Goal: Information Seeking & Learning: Find specific page/section

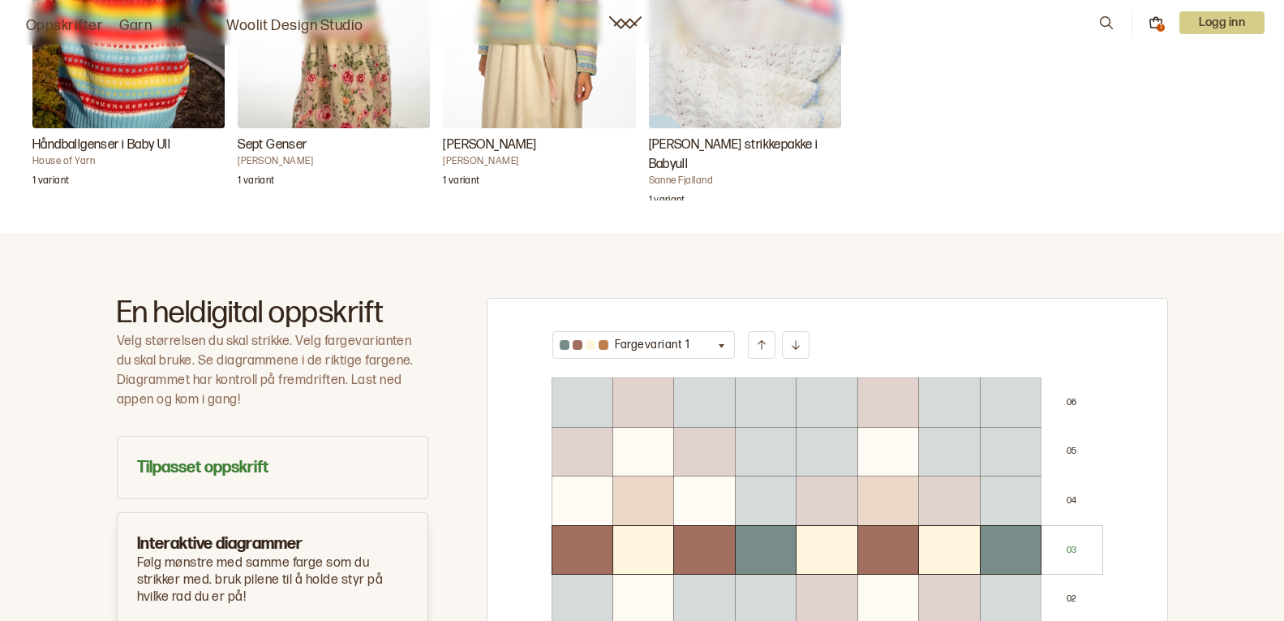
scroll to position [714, 0]
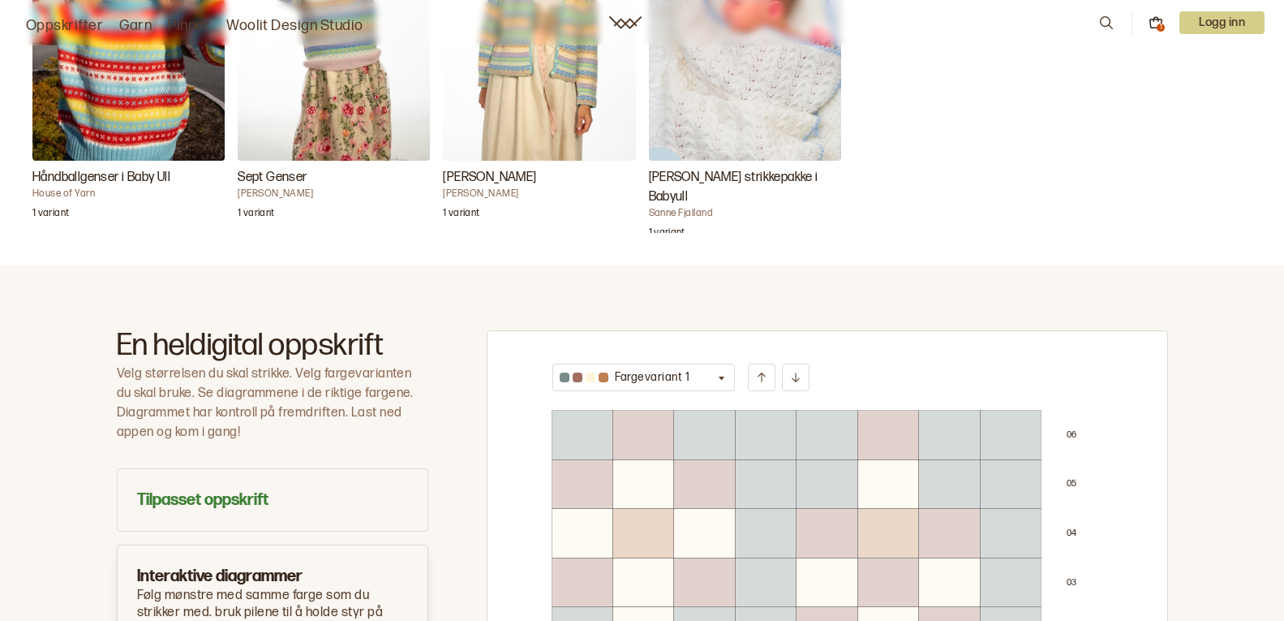
click at [720, 376] on icon "button" at bounding box center [722, 378] width 6 height 4
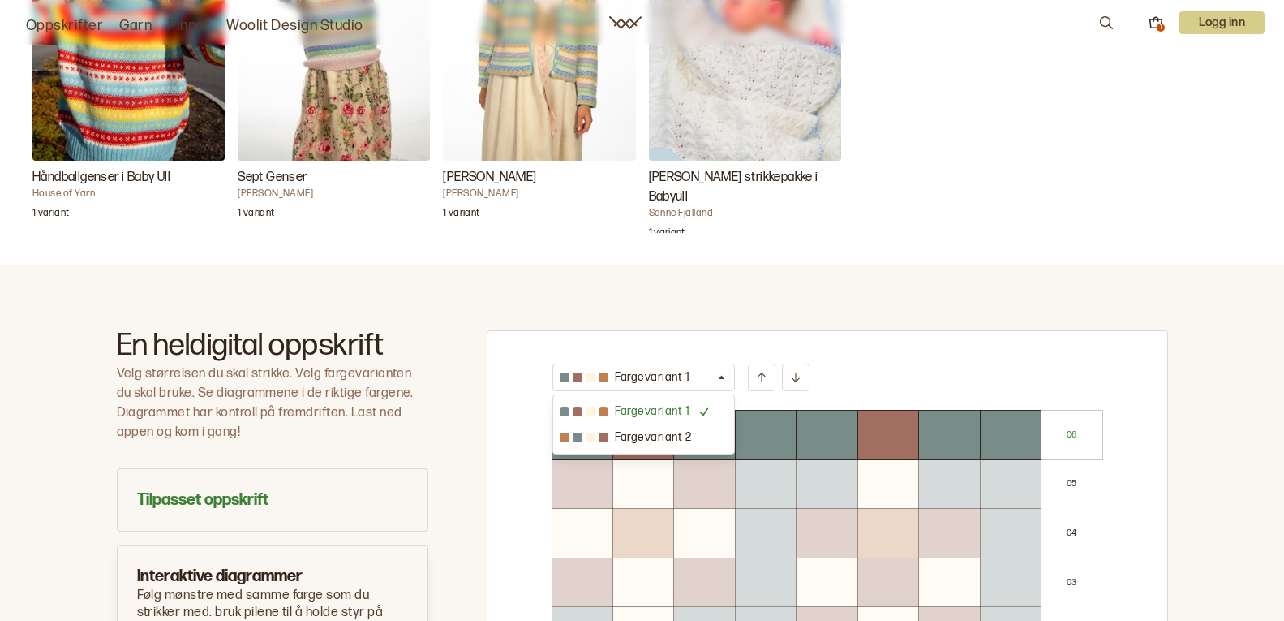
click at [785, 289] on div "En heldigital oppskrift Velg størrelsen du skal strikke. Velg fargevarianten du…" at bounding box center [642, 565] width 1284 height 600
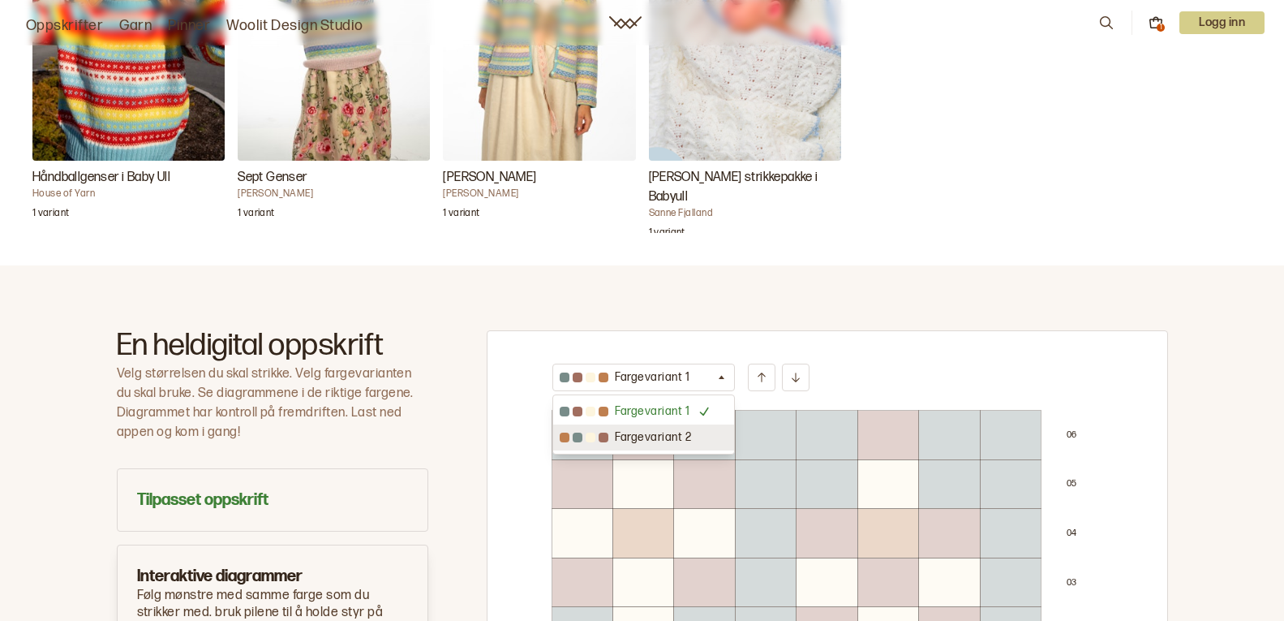
click at [1201, 339] on div "En heldigital oppskrift Velg størrelsen du skal strikke. Velg fargevarianten du…" at bounding box center [642, 558] width 1168 height 457
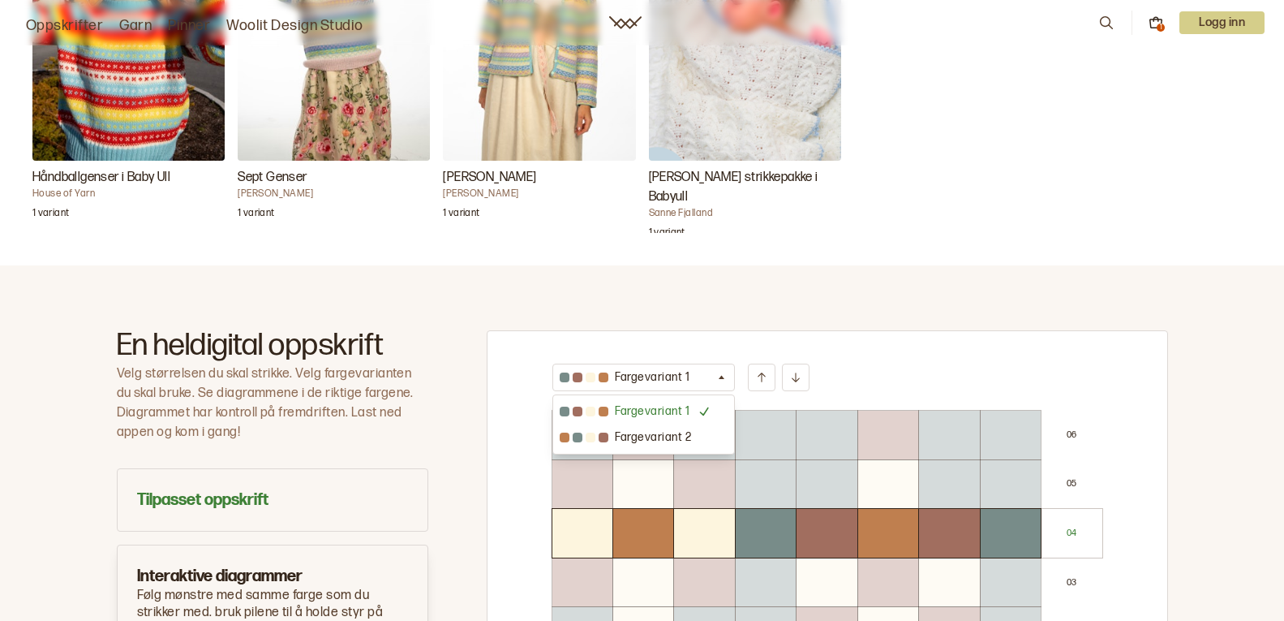
click at [455, 414] on div "En heldigital oppskrift Velg størrelsen du skal strikke. Velg fargevarianten du…" at bounding box center [642, 558] width 1051 height 457
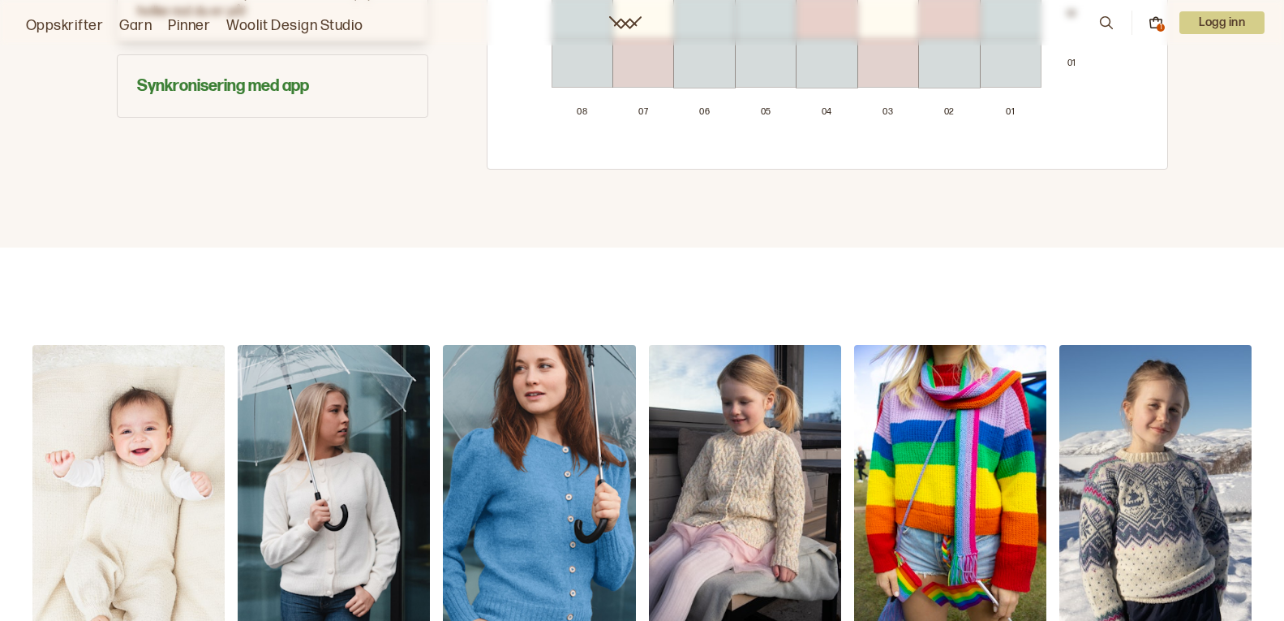
scroll to position [1486, 0]
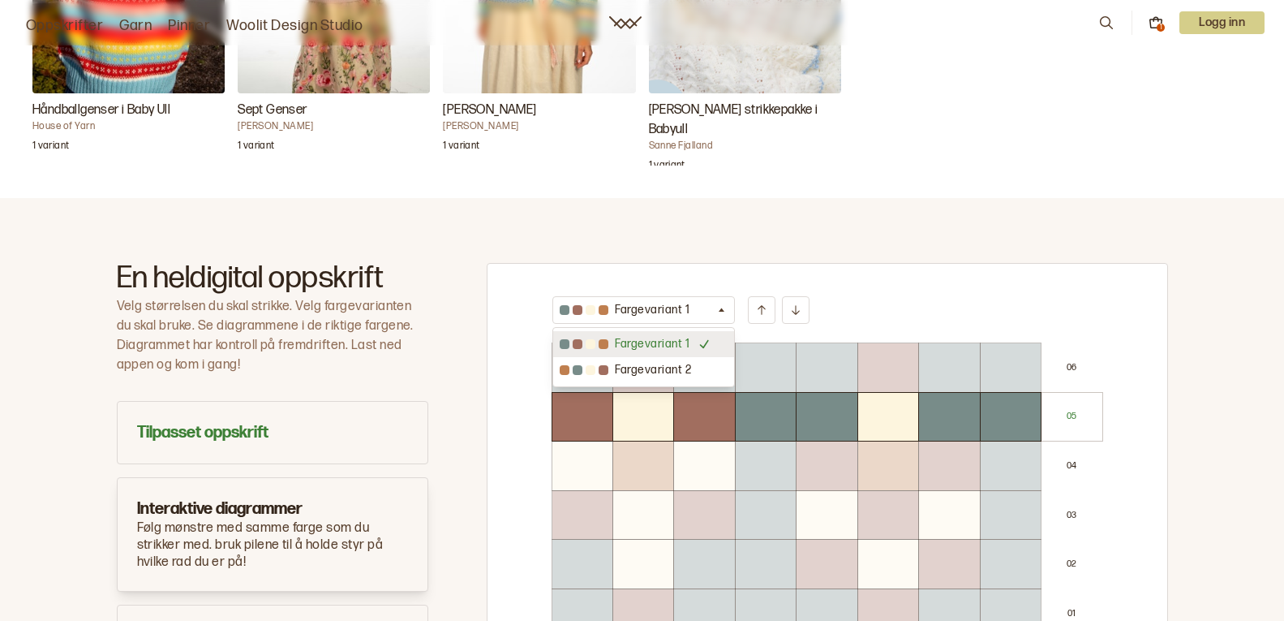
click at [910, 305] on div "Fargevariant 1 Fargevariant 1 Fargevariant 2" at bounding box center [827, 310] width 550 height 28
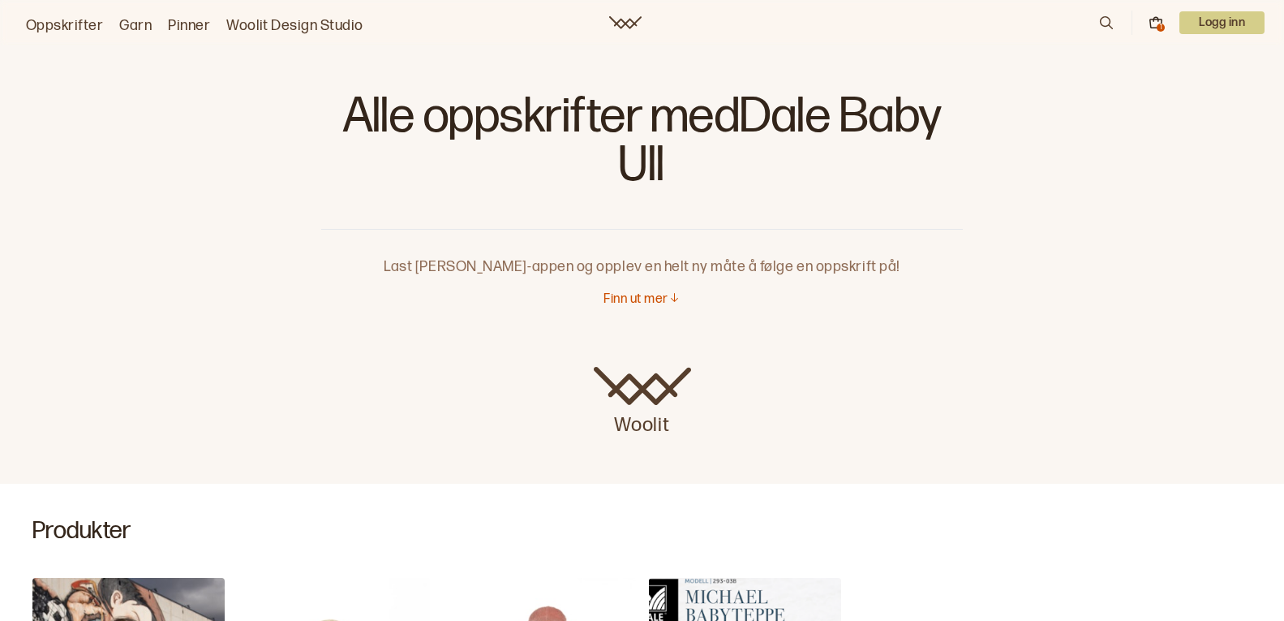
scroll to position [0, 0]
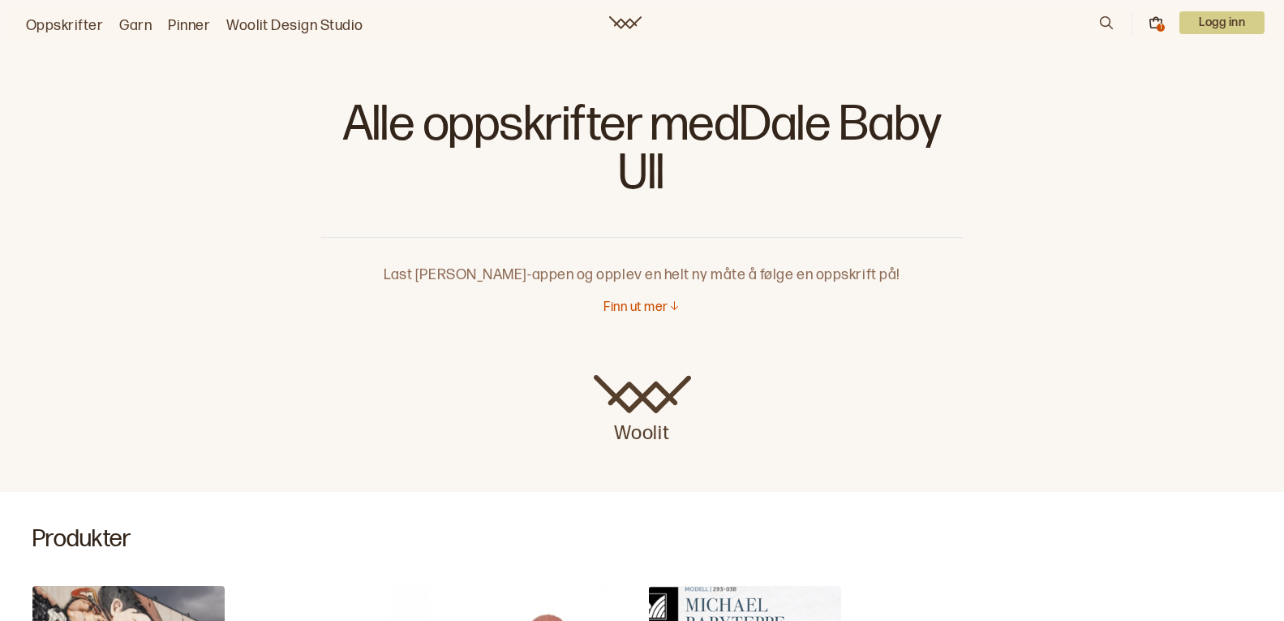
click at [129, 23] on link "Garn" at bounding box center [135, 26] width 32 height 23
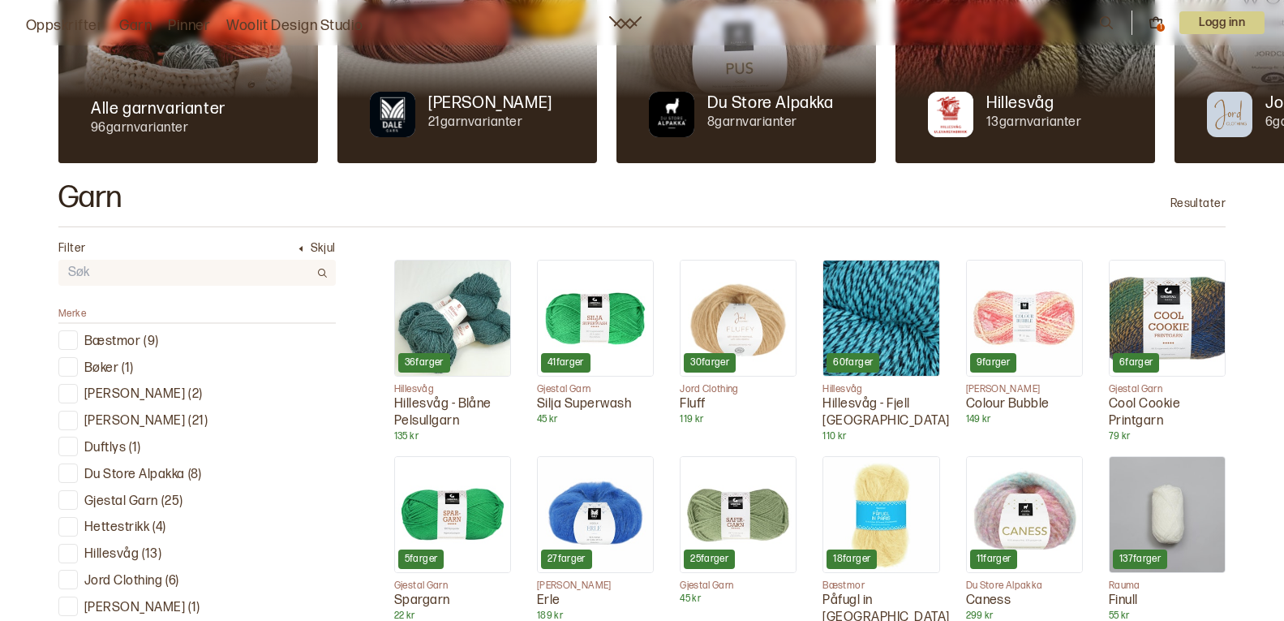
scroll to position [357, 0]
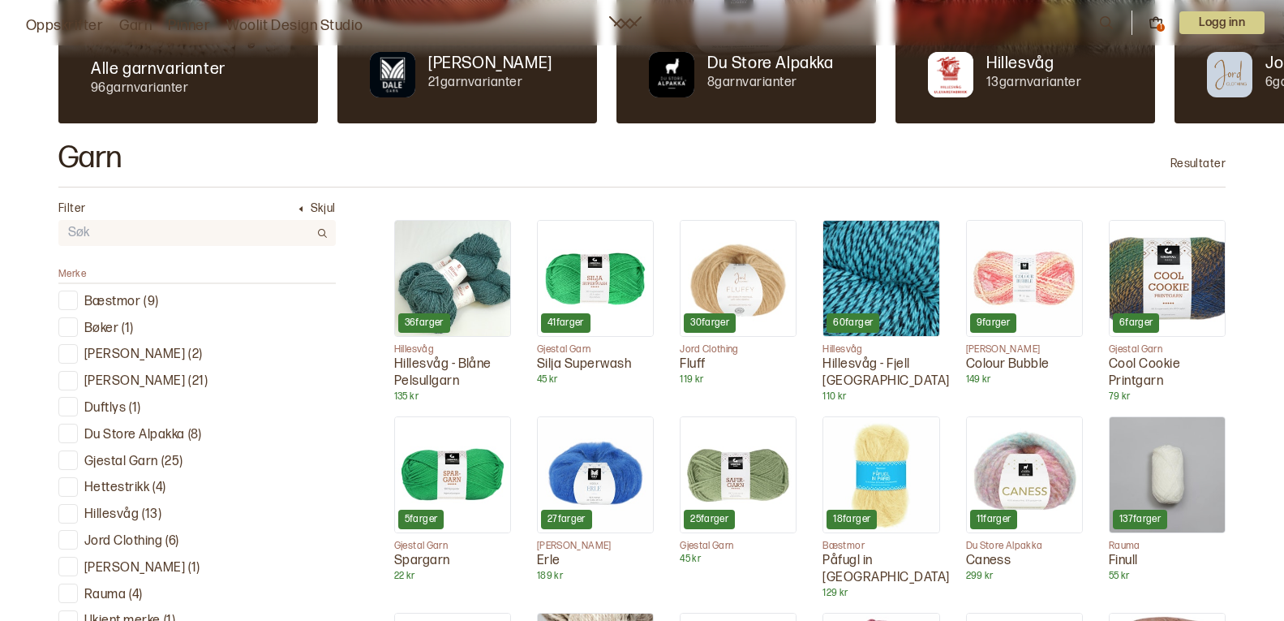
click at [113, 377] on p "[PERSON_NAME]" at bounding box center [134, 381] width 101 height 17
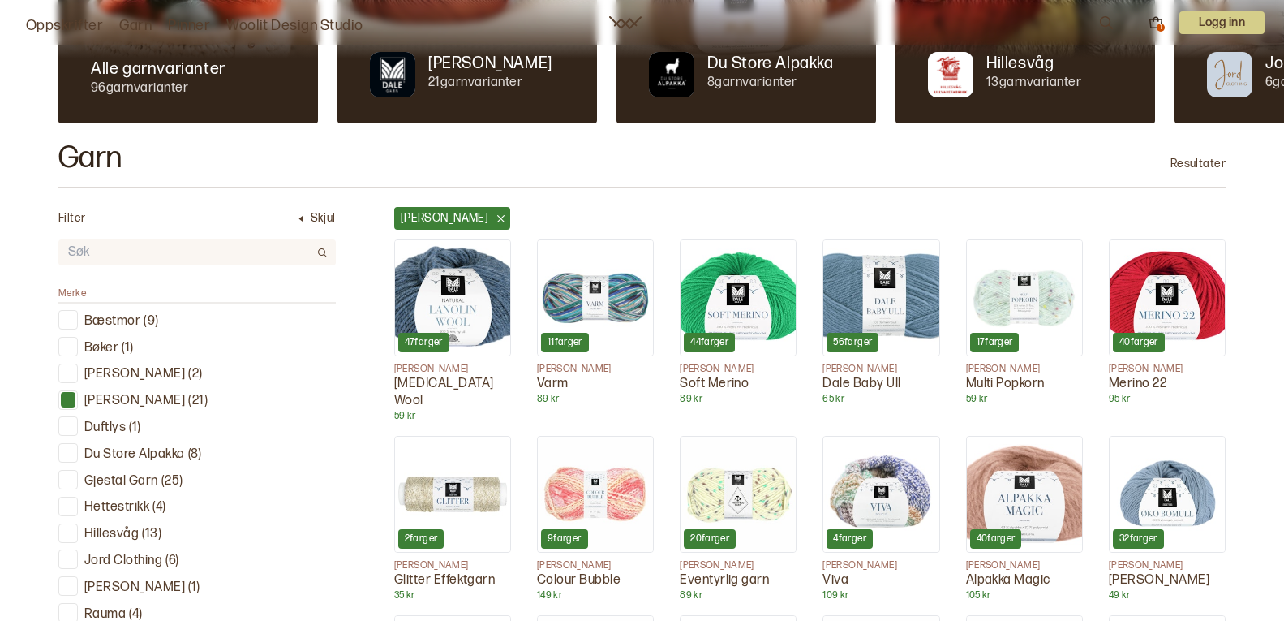
click at [113, 379] on p "[PERSON_NAME]" at bounding box center [134, 374] width 101 height 17
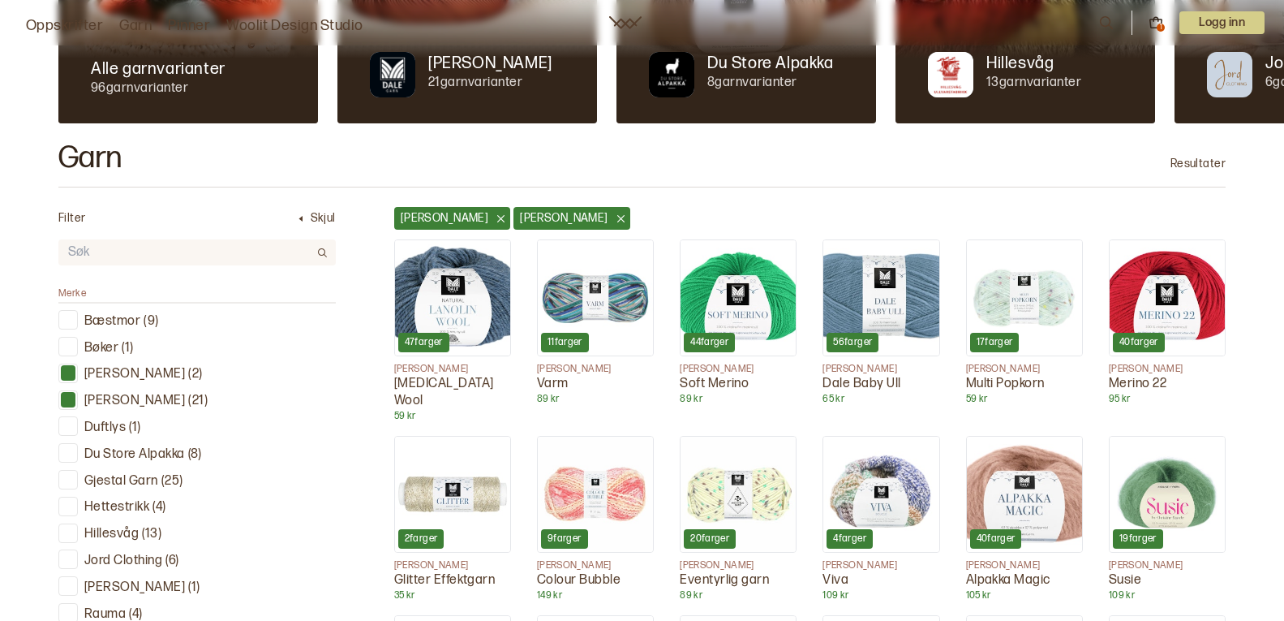
click at [65, 393] on div at bounding box center [68, 399] width 15 height 15
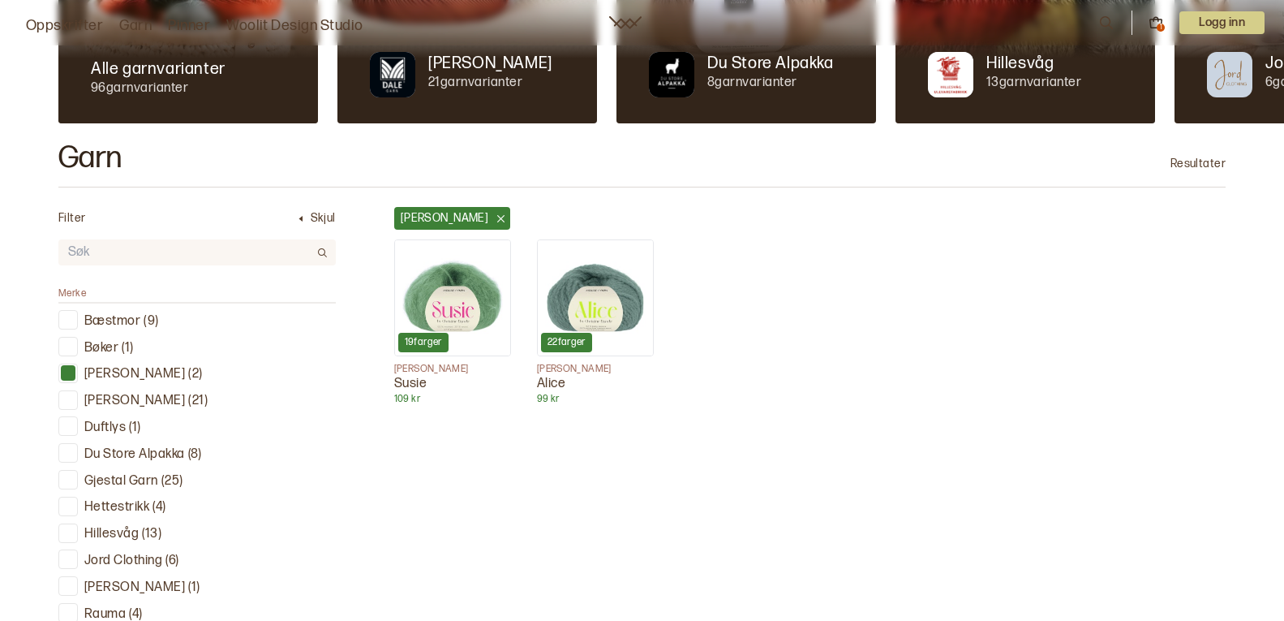
click at [71, 373] on div at bounding box center [68, 372] width 15 height 15
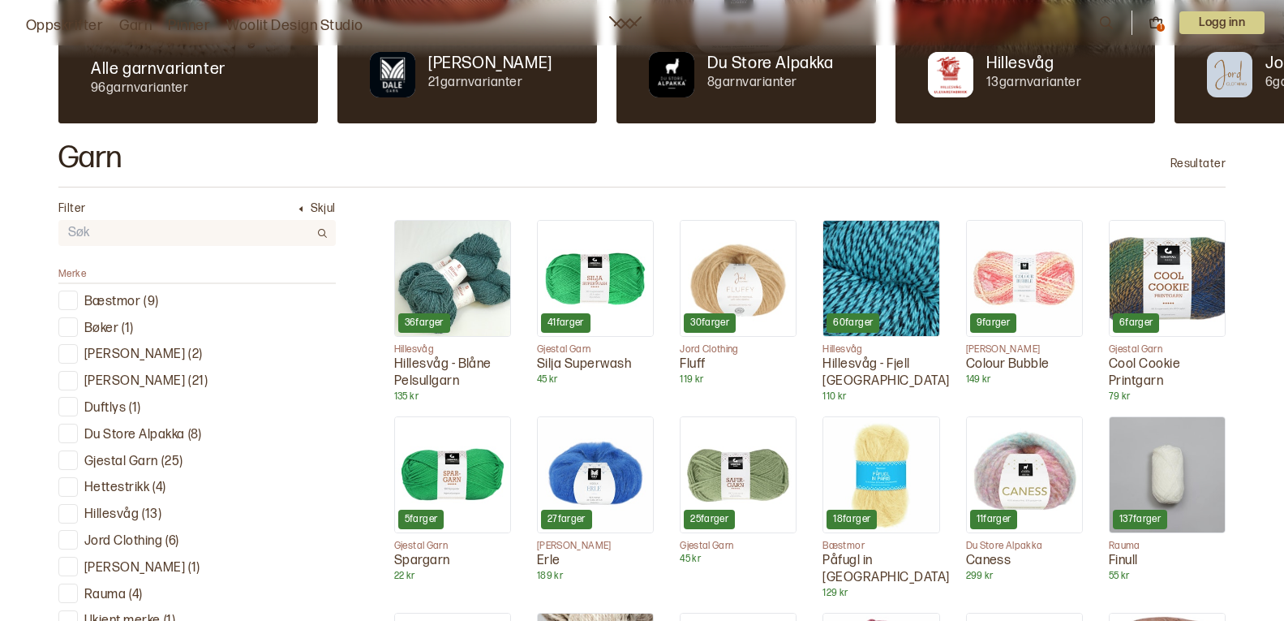
click at [69, 376] on div at bounding box center [68, 379] width 15 height 15
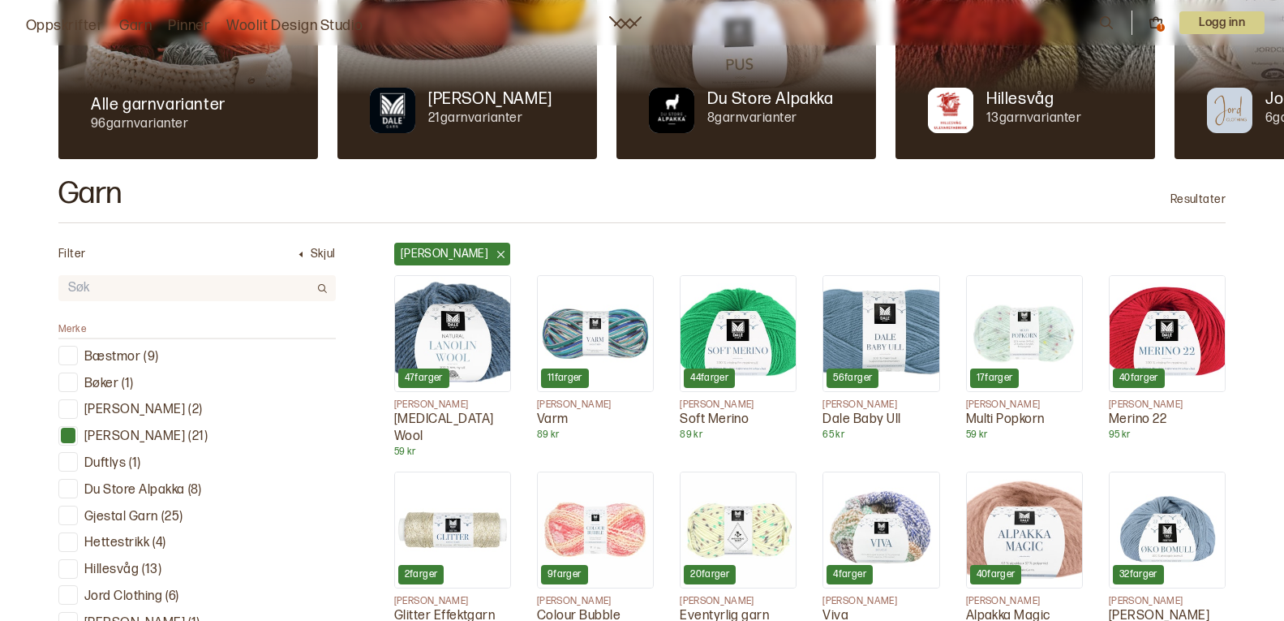
scroll to position [227, 0]
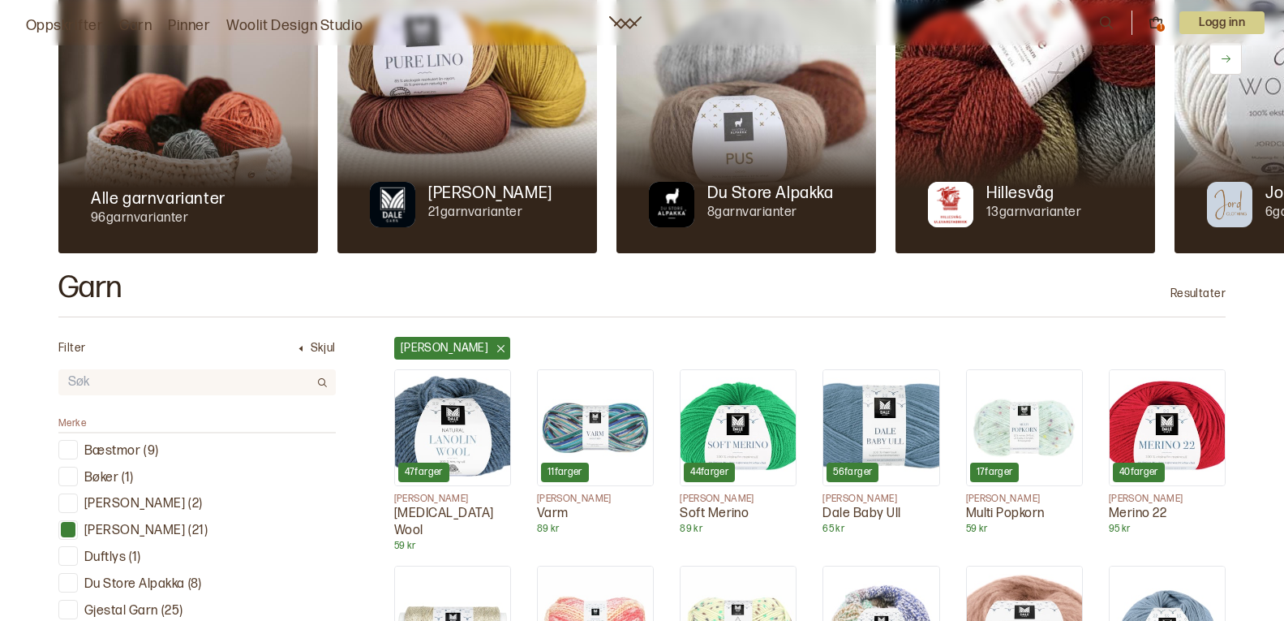
click at [95, 382] on input "text" at bounding box center [183, 383] width 251 height 24
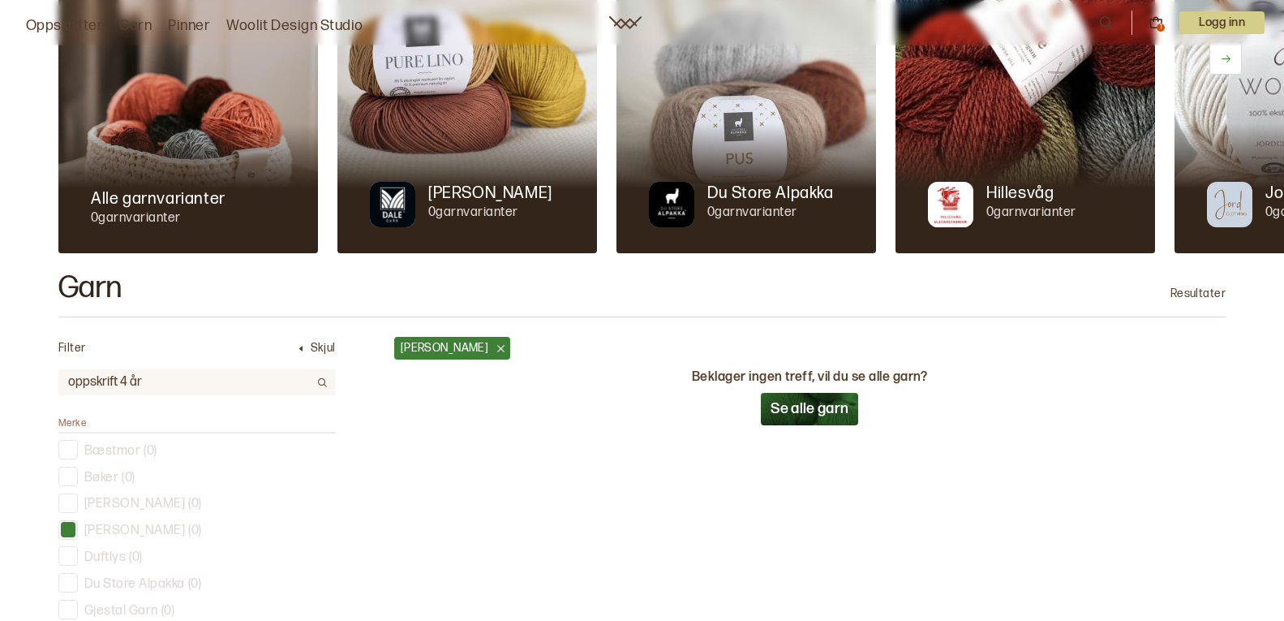
click at [318, 384] on icon at bounding box center [322, 382] width 12 height 12
click at [118, 376] on input "oppskrift 4 år" at bounding box center [183, 383] width 251 height 24
type input "oppskrift genser [PERSON_NAME] 4 år"
click at [320, 385] on icon at bounding box center [322, 382] width 12 height 12
click at [415, 350] on p "[PERSON_NAME]" at bounding box center [445, 348] width 88 height 16
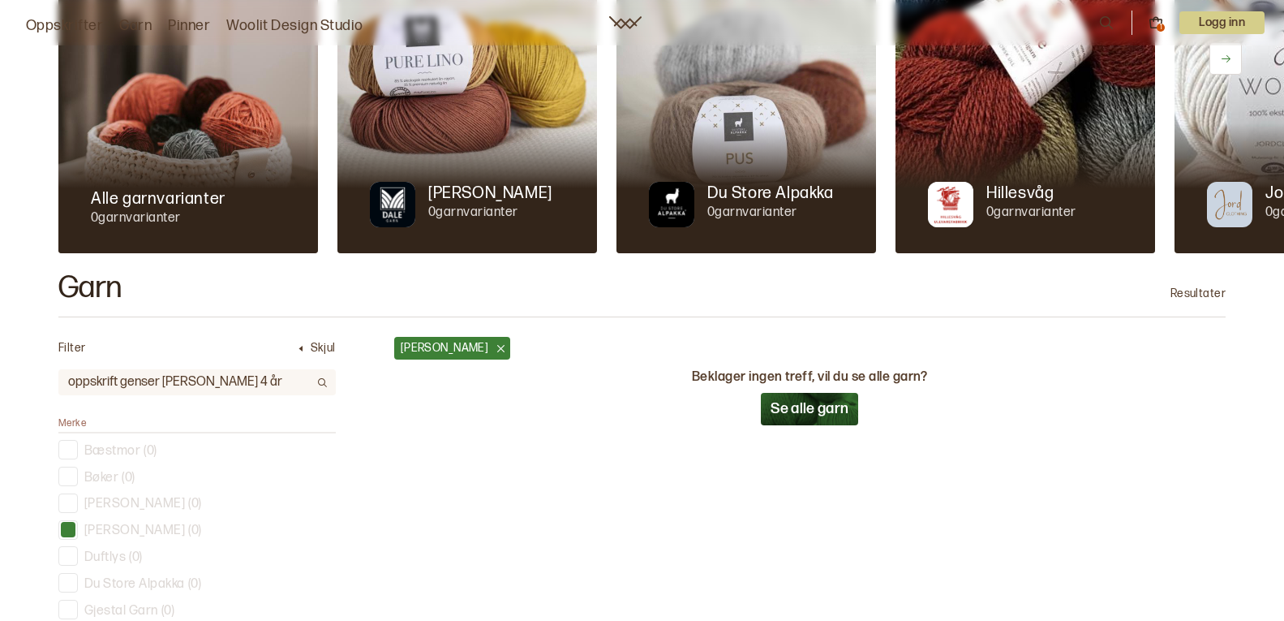
click at [325, 386] on icon at bounding box center [322, 382] width 12 height 12
click at [65, 528] on div at bounding box center [68, 529] width 15 height 15
click at [495, 345] on icon at bounding box center [501, 348] width 12 height 12
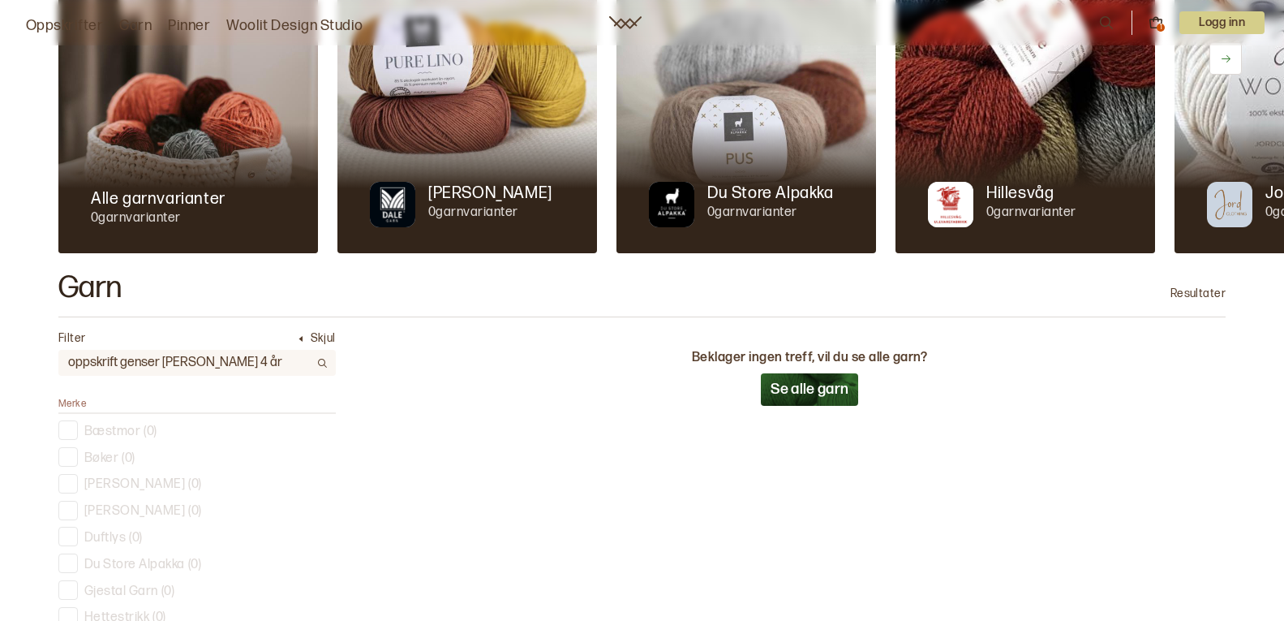
click at [325, 362] on icon at bounding box center [322, 363] width 12 height 12
click at [322, 362] on icon at bounding box center [322, 363] width 12 height 12
click at [321, 362] on icon at bounding box center [322, 363] width 12 height 12
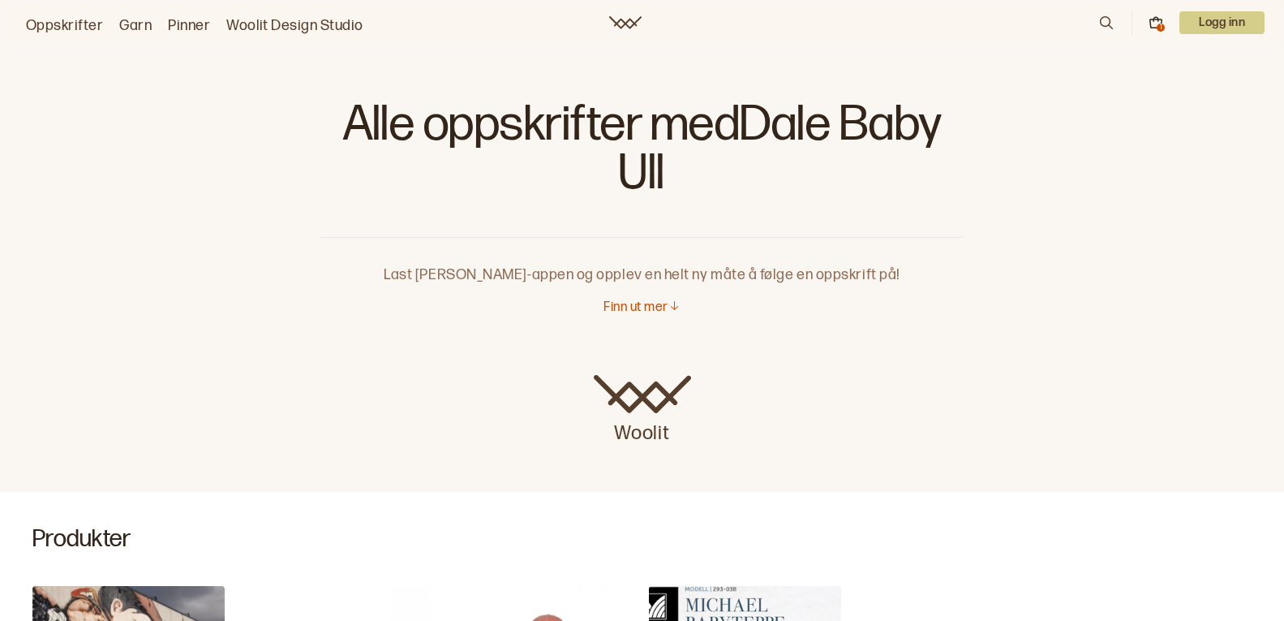
click at [55, 24] on link "Oppskrifter" at bounding box center [64, 26] width 77 height 23
